Goal: Task Accomplishment & Management: Complete application form

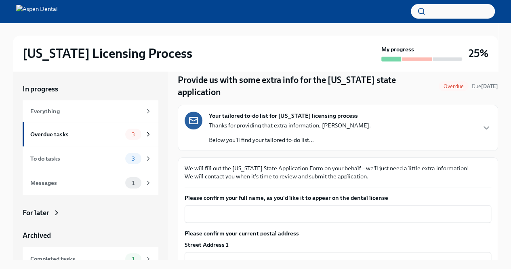
scroll to position [26, 0]
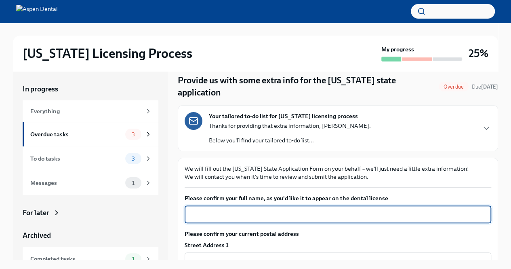
click at [216, 209] on textarea "Please confirm your full name, as you'd like it to appear on the dental license" at bounding box center [337, 214] width 297 height 10
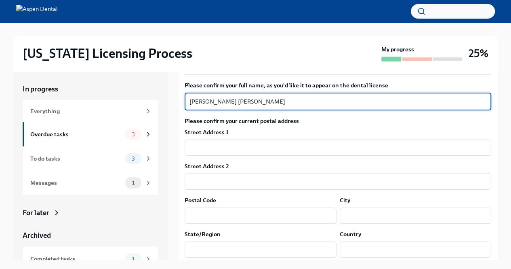
scroll to position [139, 0]
type textarea "[PERSON_NAME] [PERSON_NAME]"
click at [205, 139] on input "text" at bounding box center [338, 147] width 307 height 16
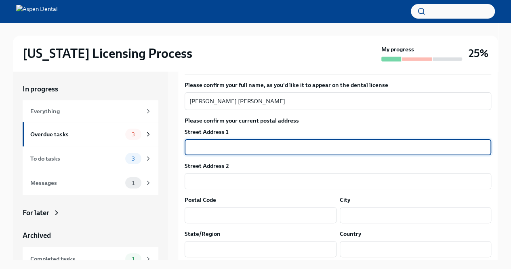
type input "4 Rockfield Trail"
type input "29601"
type input "-- Select Ethnicity --"
type input "[US_STATE]"
type input "US"
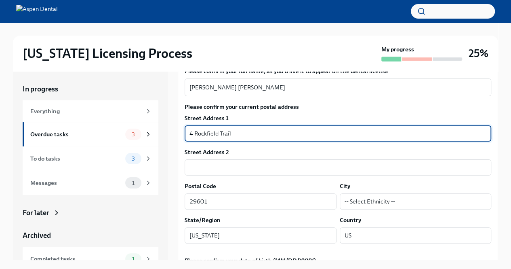
scroll to position [160, 0]
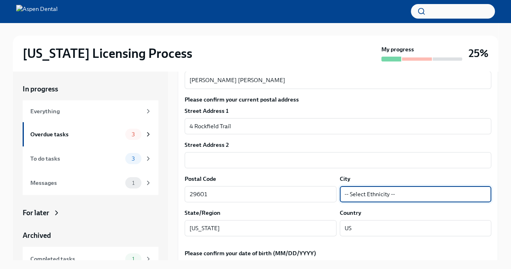
click at [385, 186] on input "-- Select Ethnicity --" at bounding box center [416, 194] width 152 height 16
type input "-- Select Ethnicity --"
drag, startPoint x: 392, startPoint y: 185, endPoint x: 325, endPoint y: 185, distance: 66.6
click at [325, 185] on div "Postal Code 29601 ​ City -- Select Ethnicity -- ​" at bounding box center [338, 187] width 307 height 27
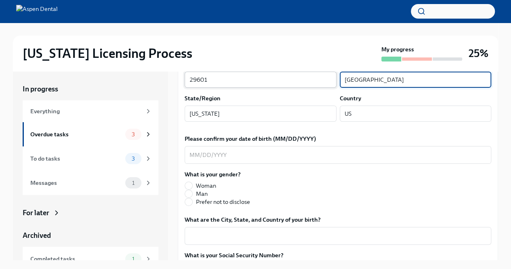
scroll to position [294, 0]
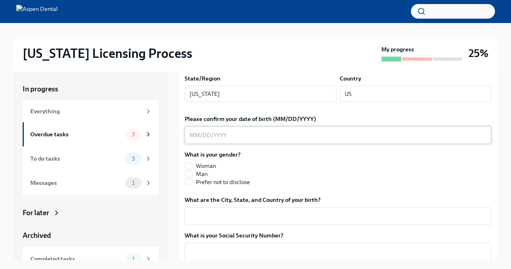
type input "[GEOGRAPHIC_DATA]"
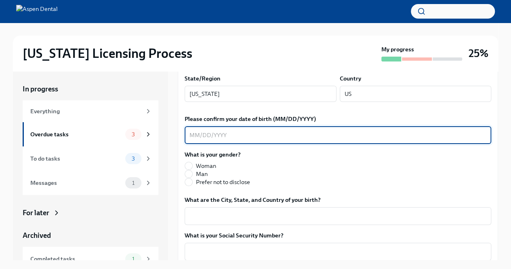
click at [232, 130] on textarea "Please confirm your date of birth (MM/DD/YYYY)" at bounding box center [337, 135] width 297 height 10
type textarea "[DATE]"
click at [188, 162] on input "Woman" at bounding box center [188, 165] width 7 height 7
radio input "true"
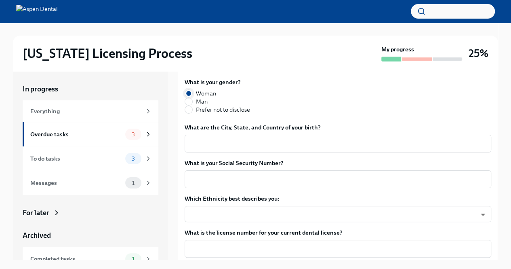
scroll to position [367, 0]
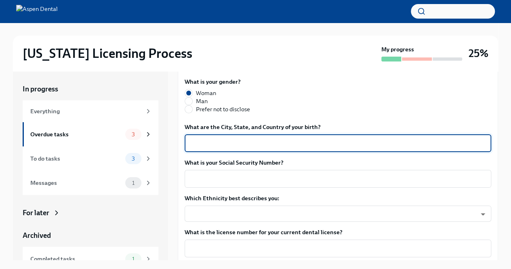
click at [201, 138] on textarea "What are the City, State, and Country of your birth?" at bounding box center [337, 143] width 297 height 10
type textarea "[GEOGRAPHIC_DATA], [US_STATE], [GEOGRAPHIC_DATA]"
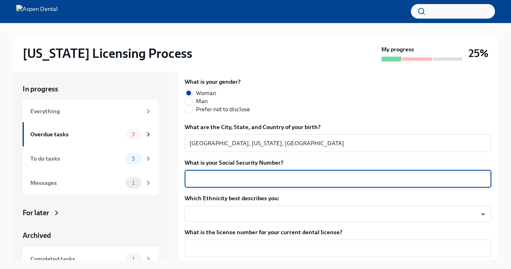
click at [237, 174] on textarea "What is your Social Security Number?" at bounding box center [337, 179] width 297 height 10
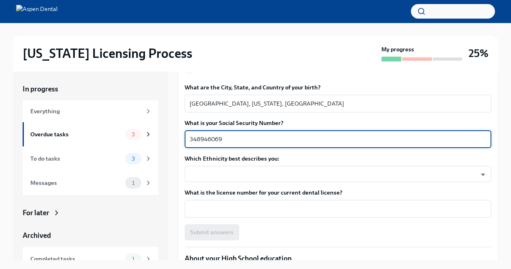
scroll to position [410, 0]
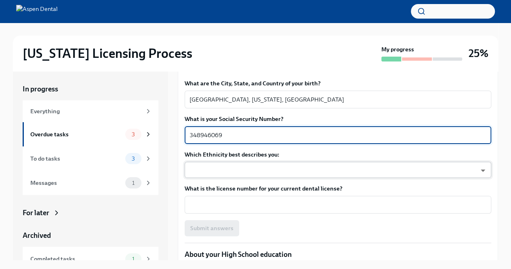
type textarea "348946069"
click at [238, 164] on body "[US_STATE] Licensing Process My progress 25% In progress Everything Overdue tas…" at bounding box center [255, 141] width 511 height 282
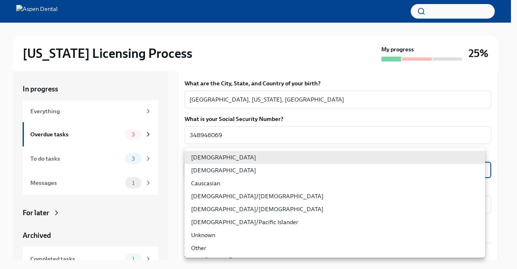
click at [288, 131] on div at bounding box center [258, 134] width 517 height 269
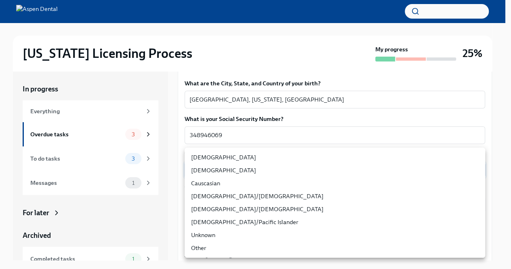
click at [279, 153] on body "[US_STATE] Licensing Process My progress 25% In progress Everything Overdue tas…" at bounding box center [255, 141] width 511 height 282
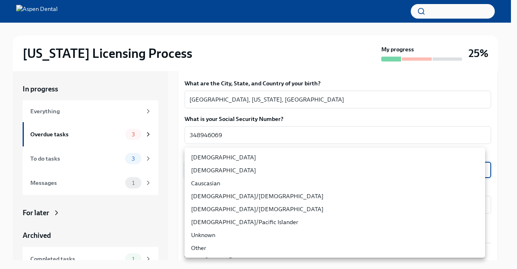
click at [279, 153] on li "[DEMOGRAPHIC_DATA]" at bounding box center [335, 157] width 301 height 13
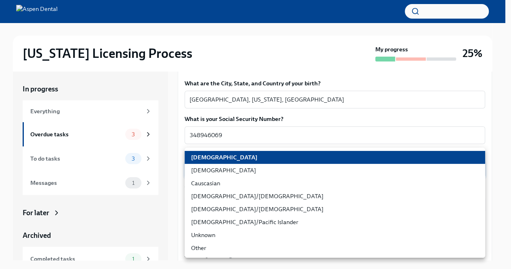
click at [279, 153] on body "[US_STATE] Licensing Process My progress 25% In progress Everything Overdue tas…" at bounding box center [255, 141] width 511 height 282
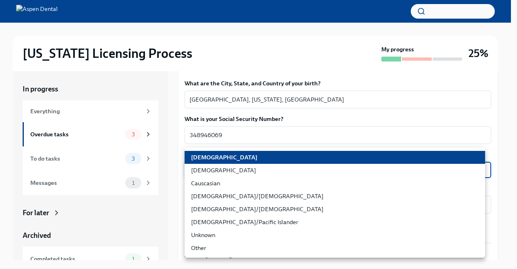
click at [207, 176] on li "[DEMOGRAPHIC_DATA]" at bounding box center [335, 170] width 301 height 13
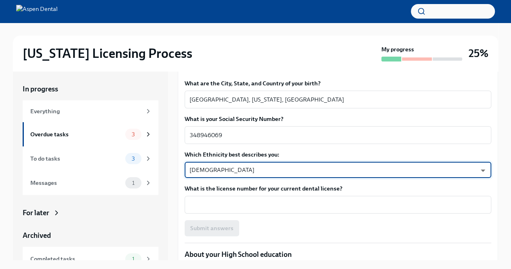
click at [211, 161] on body "[US_STATE] Licensing Process My progress 25% In progress Everything Overdue tas…" at bounding box center [255, 141] width 511 height 282
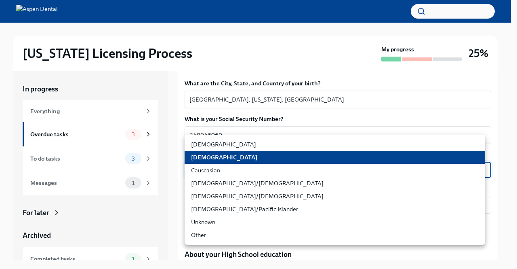
click at [214, 183] on li "[DEMOGRAPHIC_DATA]/[DEMOGRAPHIC_DATA]" at bounding box center [335, 183] width 301 height 13
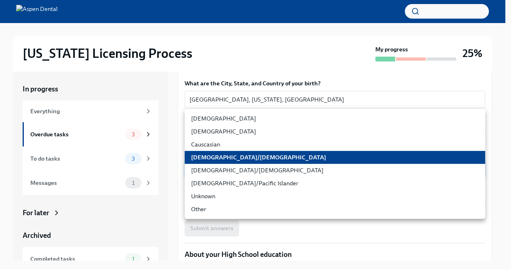
click at [213, 156] on body "[US_STATE] Licensing Process My progress 25% In progress Everything Overdue tas…" at bounding box center [255, 141] width 511 height 282
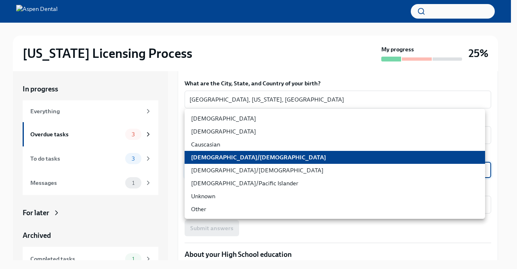
click at [208, 145] on li "Causcasian" at bounding box center [335, 144] width 301 height 13
type input "Sgg7VB5SW"
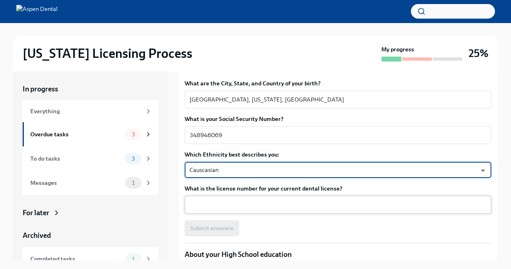
click at [222, 200] on textarea "What is the license number for your current dental license?" at bounding box center [337, 205] width 297 height 10
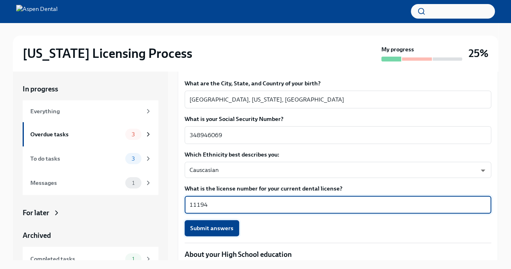
type textarea "11194"
click at [218, 220] on button "Submit answers" at bounding box center [212, 228] width 55 height 16
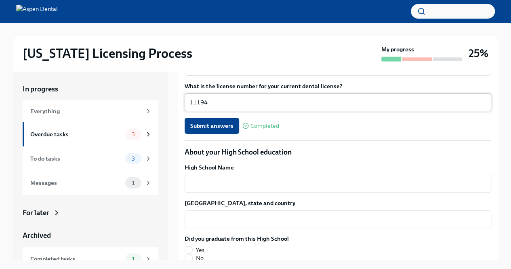
scroll to position [508, 0]
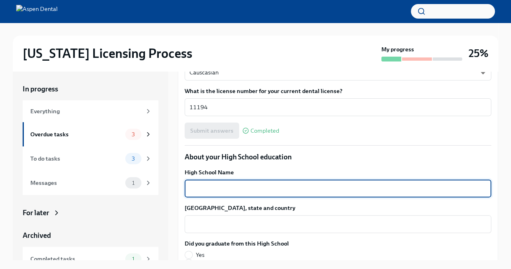
click at [277, 183] on textarea "High School Name" at bounding box center [337, 188] width 297 height 10
type textarea "[GEOGRAPHIC_DATA]"
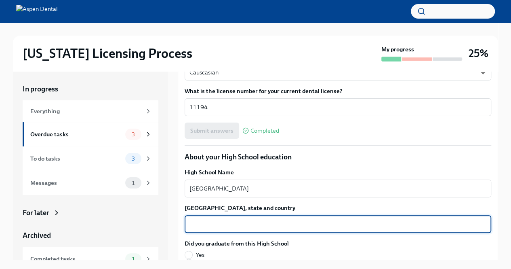
click at [238, 219] on textarea "[GEOGRAPHIC_DATA], state and country" at bounding box center [337, 224] width 297 height 10
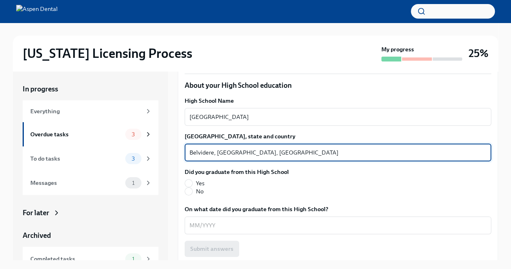
scroll to position [580, 0]
type textarea "Belvidere, [GEOGRAPHIC_DATA], [GEOGRAPHIC_DATA]"
click at [202, 179] on span "Yes" at bounding box center [200, 183] width 8 height 8
click at [192, 179] on input "Yes" at bounding box center [188, 182] width 7 height 7
radio input "true"
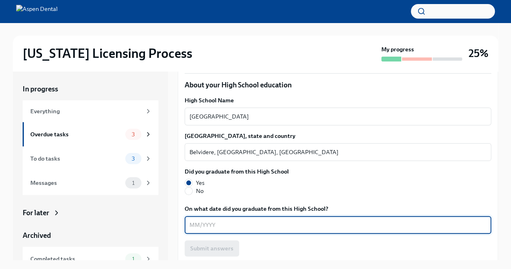
click at [203, 220] on textarea "On what date did you graduate from this High School?" at bounding box center [337, 225] width 297 height 10
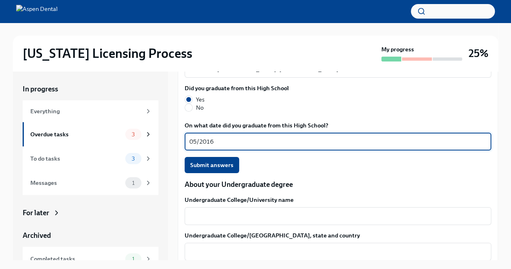
scroll to position [664, 0]
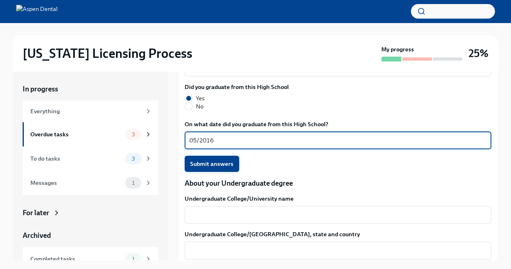
type textarea "05/2016"
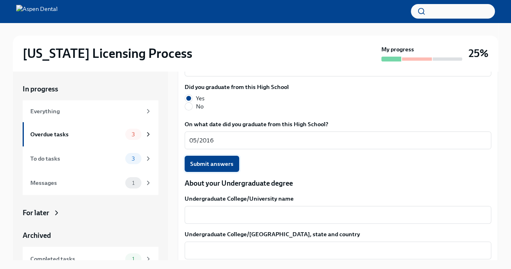
click at [210, 160] on span "Submit answers" at bounding box center [211, 164] width 43 height 8
click at [211, 208] on div "x ​" at bounding box center [338, 215] width 307 height 18
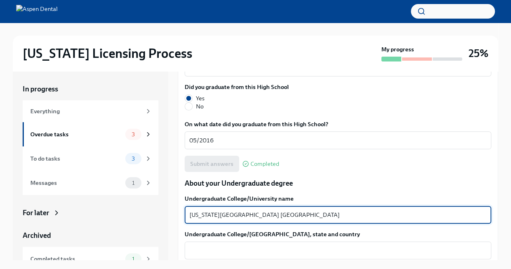
drag, startPoint x: 280, startPoint y: 203, endPoint x: 237, endPoint y: 197, distance: 43.6
click at [237, 210] on textarea "[US_STATE][GEOGRAPHIC_DATA] [GEOGRAPHIC_DATA]" at bounding box center [337, 215] width 297 height 10
type textarea "[US_STATE][GEOGRAPHIC_DATA]"
click at [237, 245] on textarea "Undergraduate College/[GEOGRAPHIC_DATA], state and country" at bounding box center [337, 250] width 297 height 10
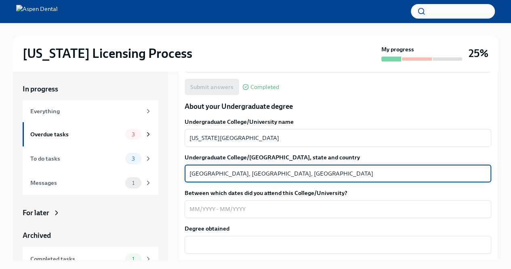
scroll to position [742, 0]
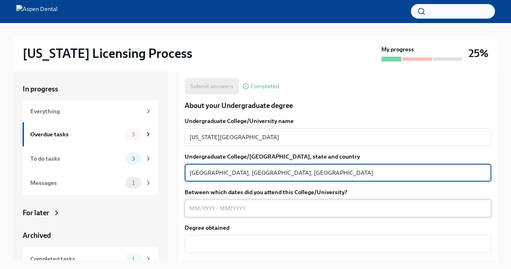
type textarea "[GEOGRAPHIC_DATA], [GEOGRAPHIC_DATA], [GEOGRAPHIC_DATA]"
click at [219, 203] on textarea "Between which dates did you attend this College/University?" at bounding box center [337, 208] width 297 height 10
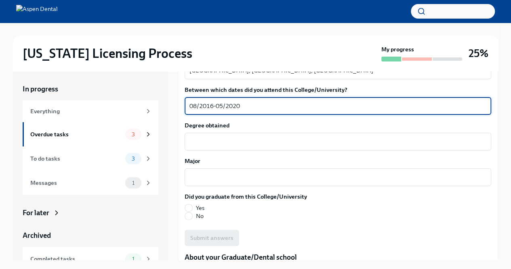
scroll to position [844, 0]
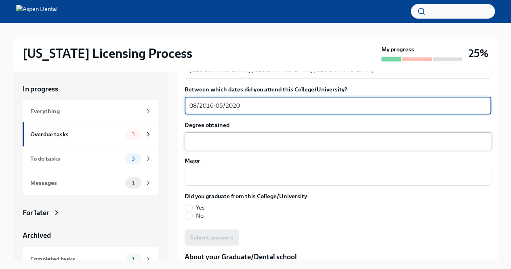
type textarea "08/2016-05/2020"
click at [200, 136] on textarea "Degree obtained" at bounding box center [337, 141] width 297 height 10
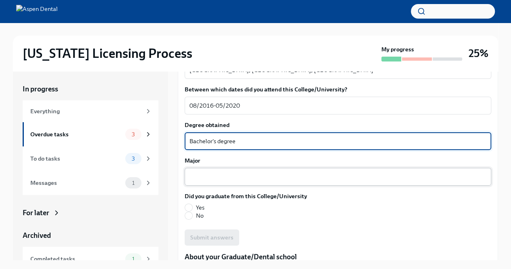
type textarea "Bachelor's degree"
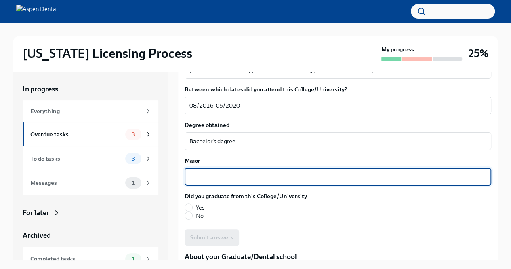
click at [203, 172] on textarea "Major" at bounding box center [337, 177] width 297 height 10
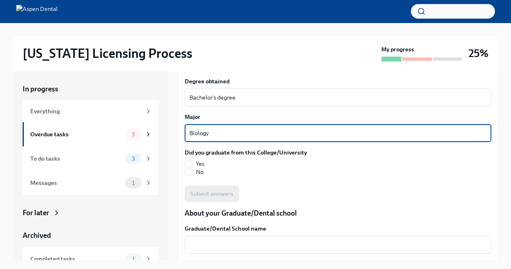
type textarea "Biology"
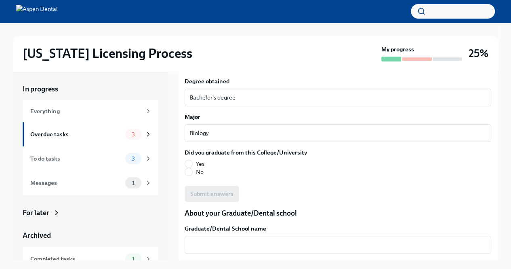
click at [197, 160] on span "Yes" at bounding box center [200, 164] width 8 height 8
click at [192, 160] on input "Yes" at bounding box center [188, 163] width 7 height 7
radio input "true"
click at [208, 185] on button "Submit answers" at bounding box center [212, 193] width 55 height 16
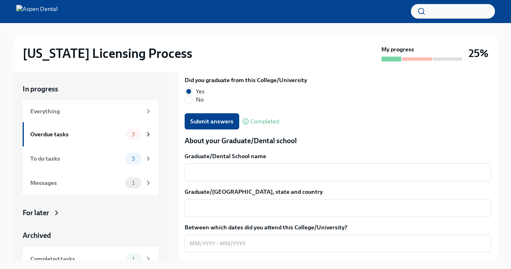
scroll to position [961, 0]
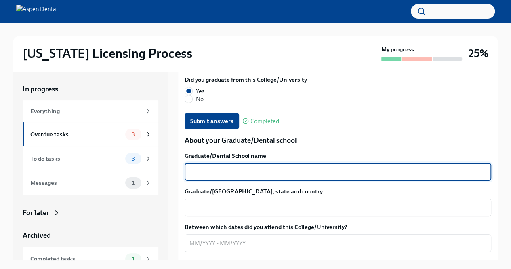
click at [250, 167] on textarea "Graduate/Dental School name" at bounding box center [337, 172] width 297 height 10
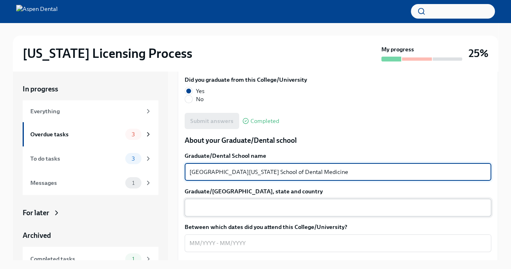
type textarea "[GEOGRAPHIC_DATA][US_STATE] School of Dental Medicine"
click at [216, 202] on textarea "Graduate/[GEOGRAPHIC_DATA], state and country" at bounding box center [337, 207] width 297 height 10
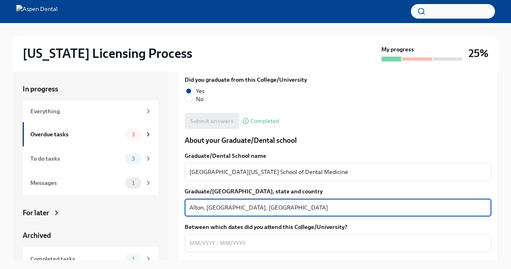
scroll to position [1041, 0]
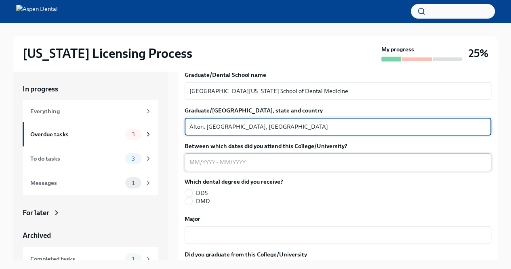
type textarea "Alton, [GEOGRAPHIC_DATA], [GEOGRAPHIC_DATA]"
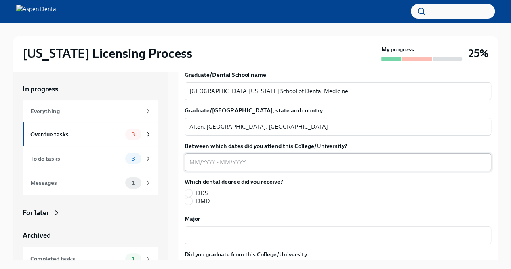
click at [209, 155] on div "x ​" at bounding box center [338, 162] width 307 height 18
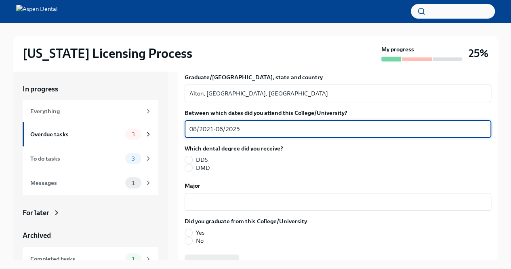
scroll to position [1075, 0]
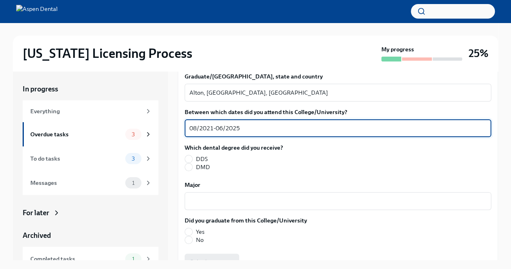
type textarea "08/2021-06/2025"
click at [197, 163] on span "DMD" at bounding box center [203, 167] width 14 height 8
click at [192, 163] on input "DMD" at bounding box center [188, 166] width 7 height 7
radio input "true"
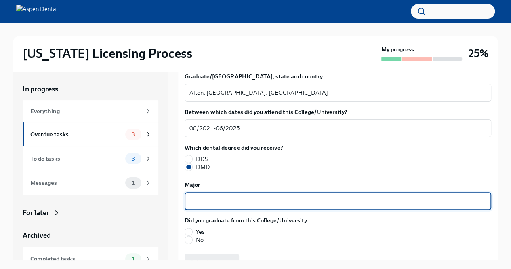
click at [256, 196] on textarea "Major" at bounding box center [337, 201] width 297 height 10
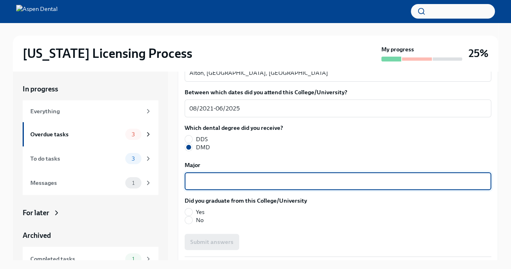
scroll to position [1095, 0]
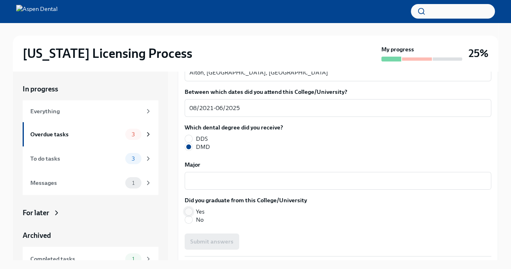
click at [188, 208] on input "Yes" at bounding box center [188, 211] width 7 height 7
radio input "true"
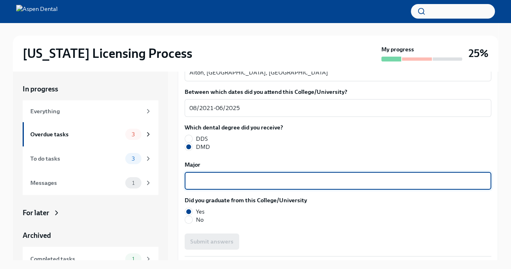
click at [214, 176] on textarea "Major" at bounding box center [337, 181] width 297 height 10
type textarea "Dental Medicine"
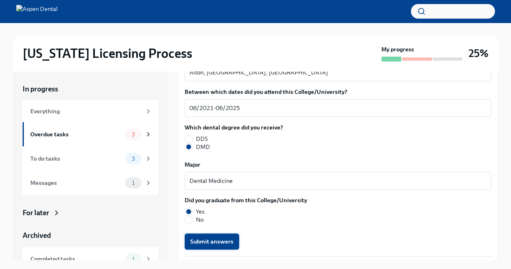
click at [222, 237] on span "Submit answers" at bounding box center [211, 241] width 43 height 8
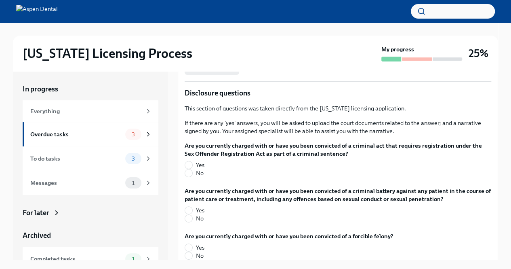
scroll to position [1270, 0]
click at [187, 169] on input "No" at bounding box center [188, 172] width 7 height 7
radio input "true"
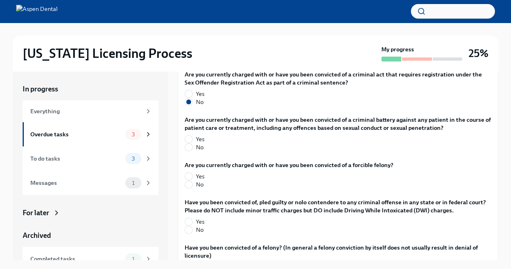
scroll to position [1341, 0]
click at [196, 143] on span "No" at bounding box center [200, 147] width 8 height 8
click at [192, 143] on input "No" at bounding box center [188, 146] width 7 height 7
radio input "true"
click at [193, 180] on label "No" at bounding box center [286, 184] width 202 height 8
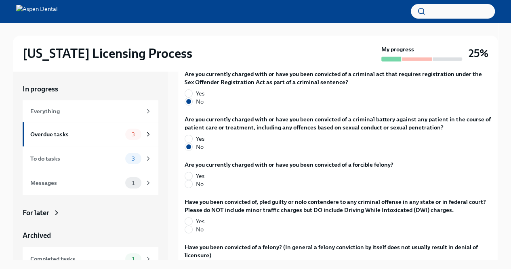
click at [192, 180] on input "No" at bounding box center [188, 183] width 7 height 7
radio input "true"
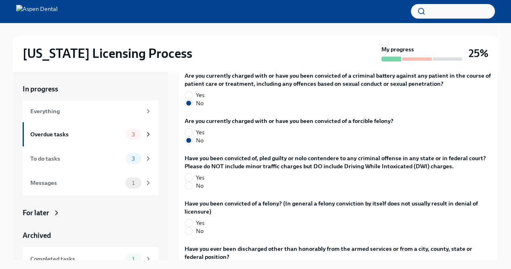
scroll to position [1385, 0]
click at [190, 181] on input "No" at bounding box center [188, 184] width 7 height 7
radio input "true"
click at [189, 227] on input "No" at bounding box center [188, 230] width 7 height 7
radio input "true"
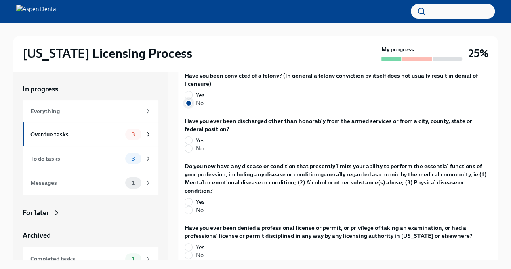
scroll to position [1513, 0]
click at [190, 144] on input "No" at bounding box center [188, 147] width 7 height 7
radio input "true"
click at [189, 206] on input "No" at bounding box center [188, 209] width 7 height 7
radio input "true"
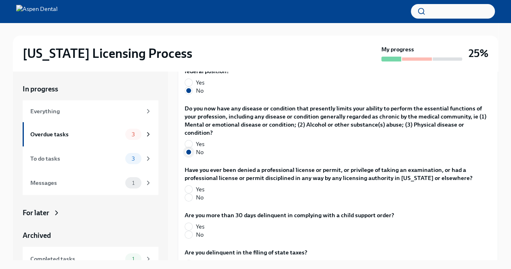
scroll to position [1607, 0]
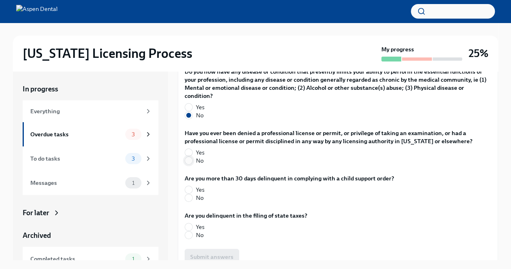
click at [187, 157] on input "No" at bounding box center [188, 160] width 7 height 7
radio input "true"
click at [191, 194] on input "No" at bounding box center [188, 197] width 7 height 7
radio input "true"
click at [190, 231] on input "No" at bounding box center [188, 234] width 7 height 7
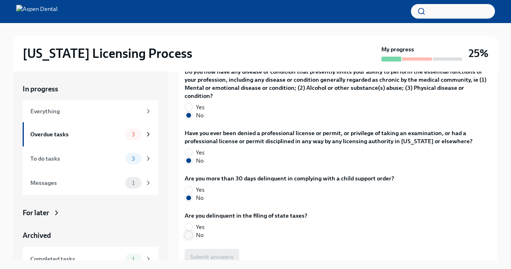
radio input "true"
click at [209, 252] on span "Submit answers" at bounding box center [211, 256] width 43 height 8
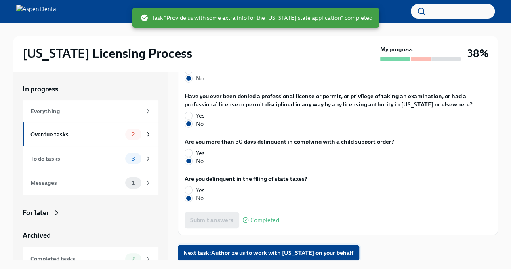
click at [298, 249] on span "Next task : Authorize us to work with [US_STATE] on your behalf" at bounding box center [268, 252] width 170 height 8
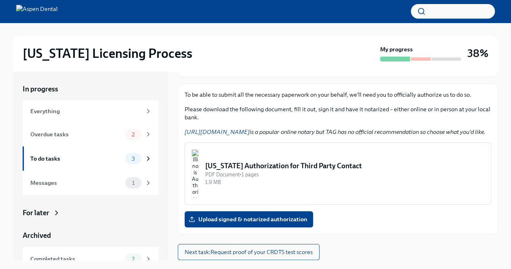
scroll to position [95, 0]
click at [129, 134] on span "2" at bounding box center [133, 134] width 13 height 6
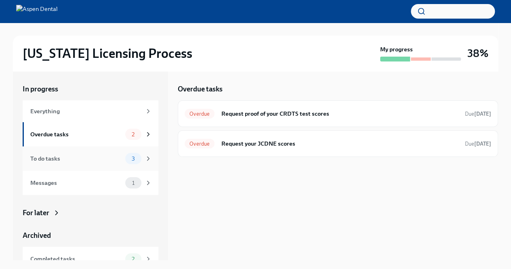
click at [125, 156] on div "3" at bounding box center [133, 158] width 16 height 11
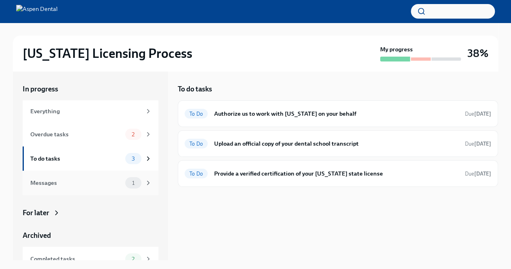
click at [90, 185] on div "Messages" at bounding box center [76, 182] width 92 height 9
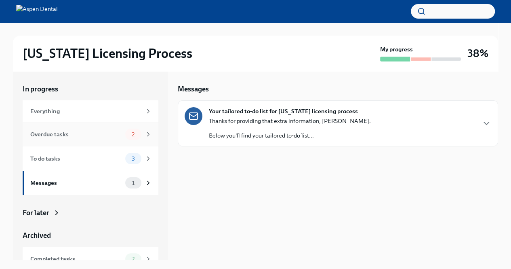
click at [94, 138] on div "Overdue tasks" at bounding box center [76, 134] width 92 height 9
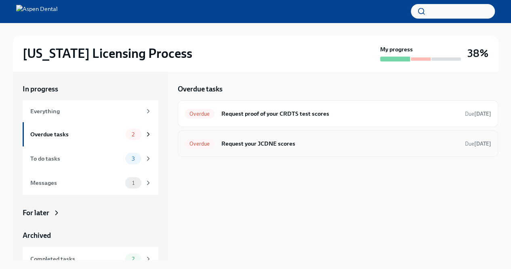
click at [243, 141] on h6 "Request your JCDNE scores" at bounding box center [340, 143] width 238 height 9
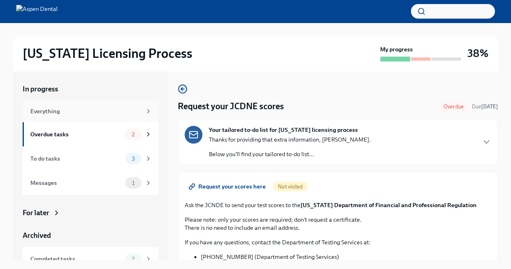
click at [101, 111] on div "Everything" at bounding box center [85, 111] width 111 height 9
